Goal: Book appointment/travel/reservation

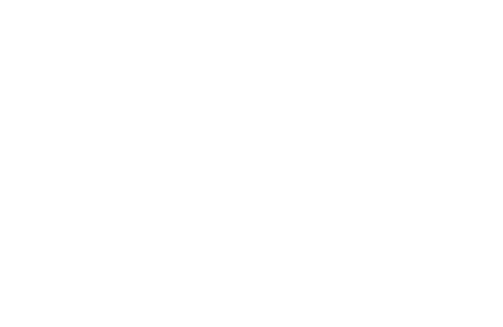
scroll to position [297, 0]
click at [53, 150] on div "Familienhotels Alle Hotels im Überblick" at bounding box center [75, 141] width 110 height 62
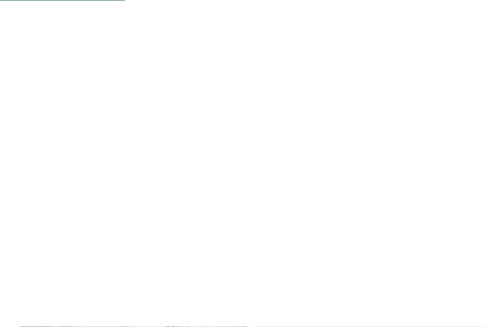
scroll to position [1085, 0]
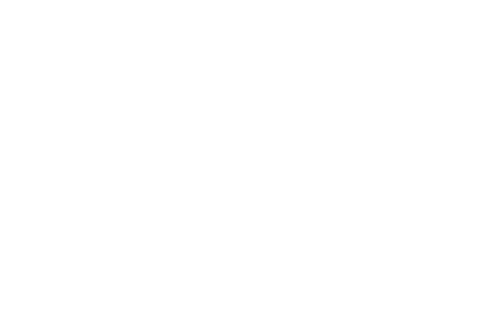
click at [59, 129] on h4 "Movi Family Apart-Hotel" at bounding box center [132, 127] width 207 height 13
click at [306, 182] on div "NEU seit November 2024" at bounding box center [370, 172] width 227 height 128
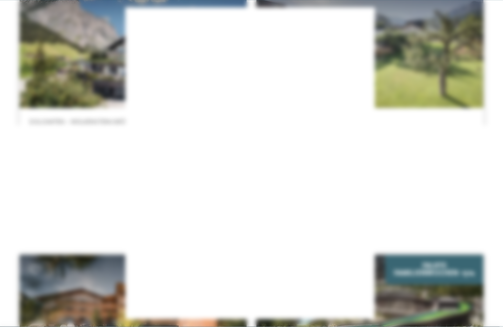
scroll to position [3064, 0]
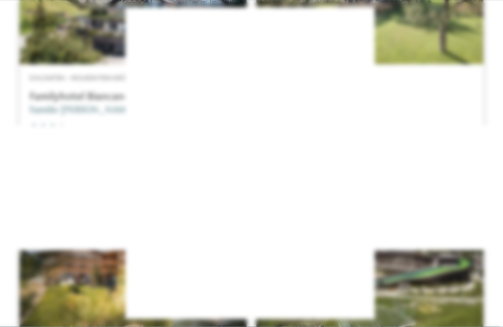
click at [435, 62] on icon at bounding box center [439, 70] width 21 height 17
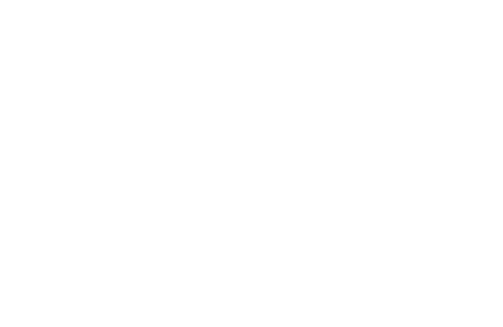
scroll to position [2629, 0]
click at [429, 35] on div "DE IT EN Menü" at bounding box center [368, 22] width 232 height 44
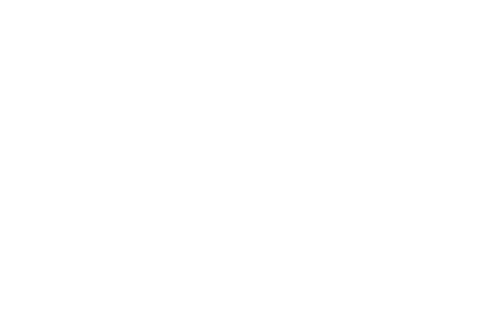
scroll to position [995, 0]
click at [301, 23] on span "Impressionen" at bounding box center [314, 22] width 40 height 7
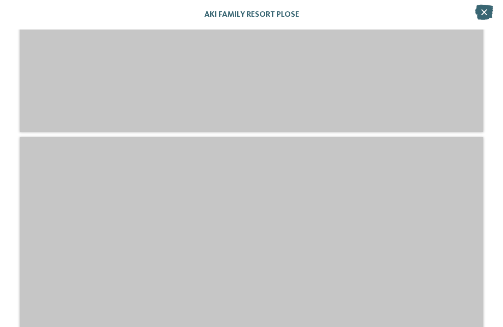
scroll to position [2671, 0]
